Goal: Find specific page/section: Find specific page/section

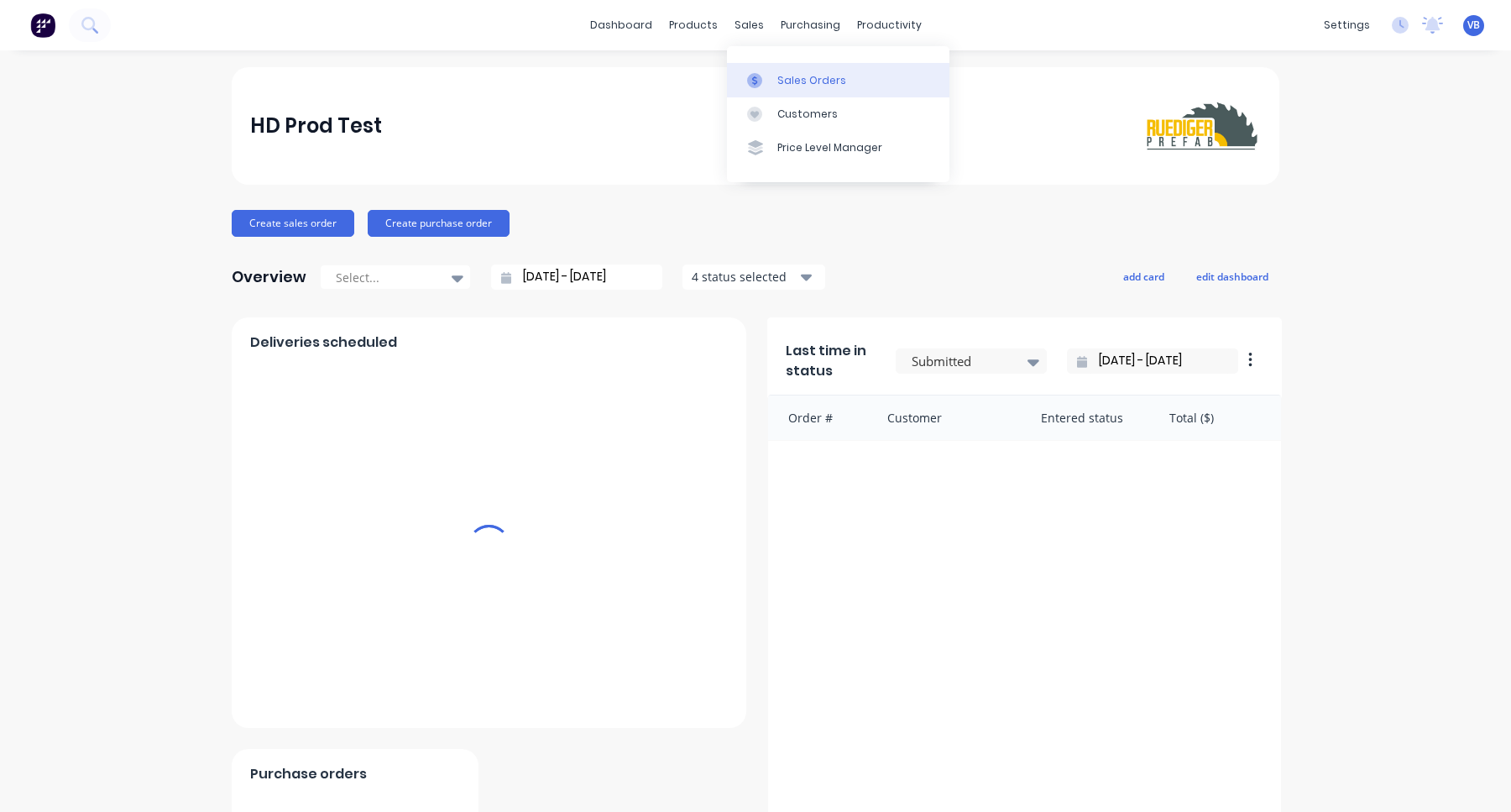
click at [778, 68] on link "Sales Orders" at bounding box center [839, 79] width 223 height 33
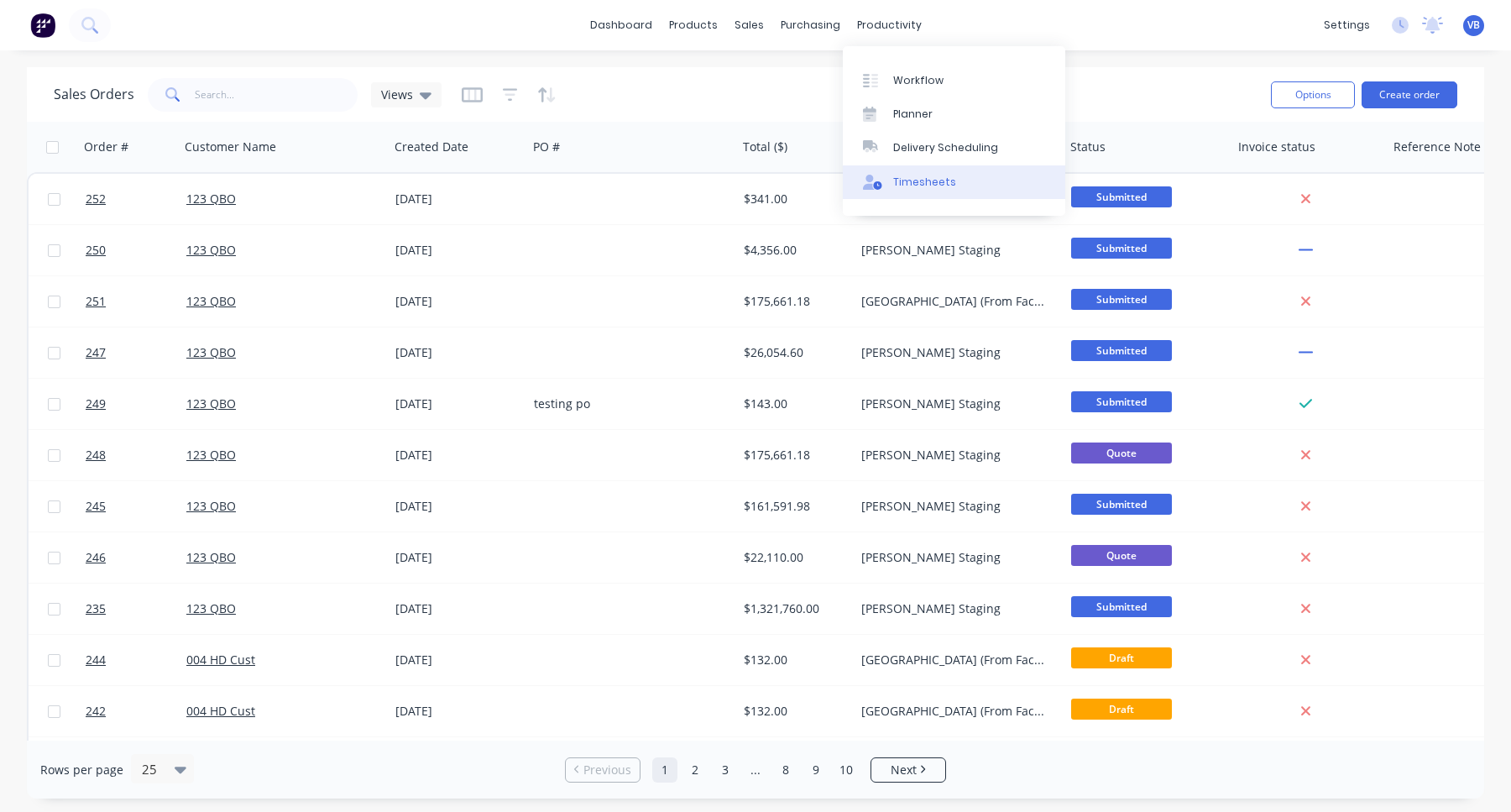
click at [924, 174] on link "Timesheets" at bounding box center [954, 182] width 223 height 33
